Goal: Task Accomplishment & Management: Manage account settings

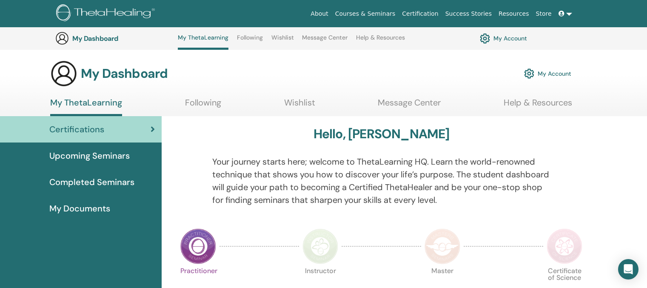
scroll to position [401, 0]
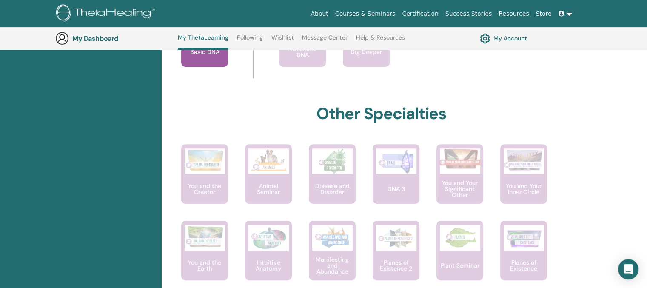
click at [531, 104] on div "Other Specialties" at bounding box center [381, 124] width 409 height 40
click at [508, 37] on link "My Account" at bounding box center [503, 38] width 47 height 14
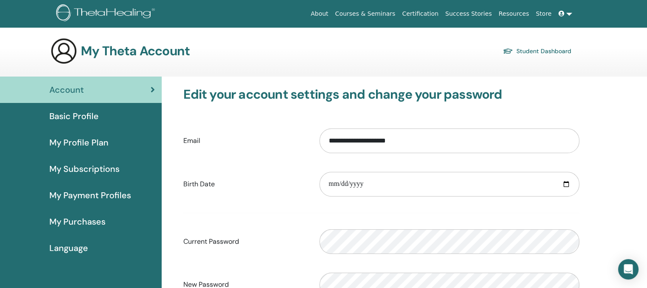
click at [545, 54] on link "Student Dashboard" at bounding box center [537, 51] width 69 height 12
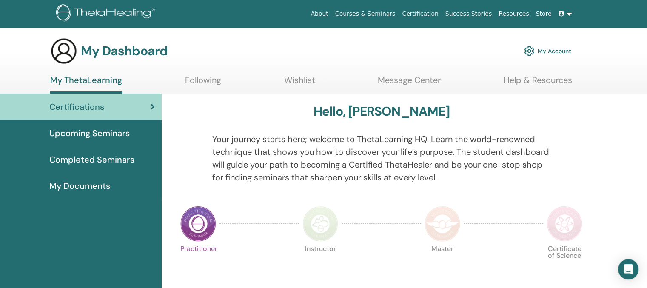
click at [564, 13] on icon at bounding box center [562, 14] width 6 height 6
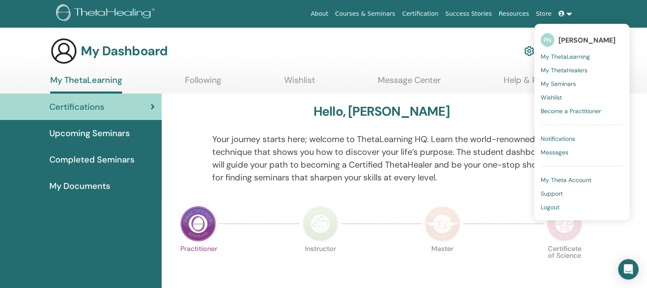
click at [553, 206] on span "Logout" at bounding box center [550, 207] width 19 height 8
